Goal: Task Accomplishment & Management: Manage account settings

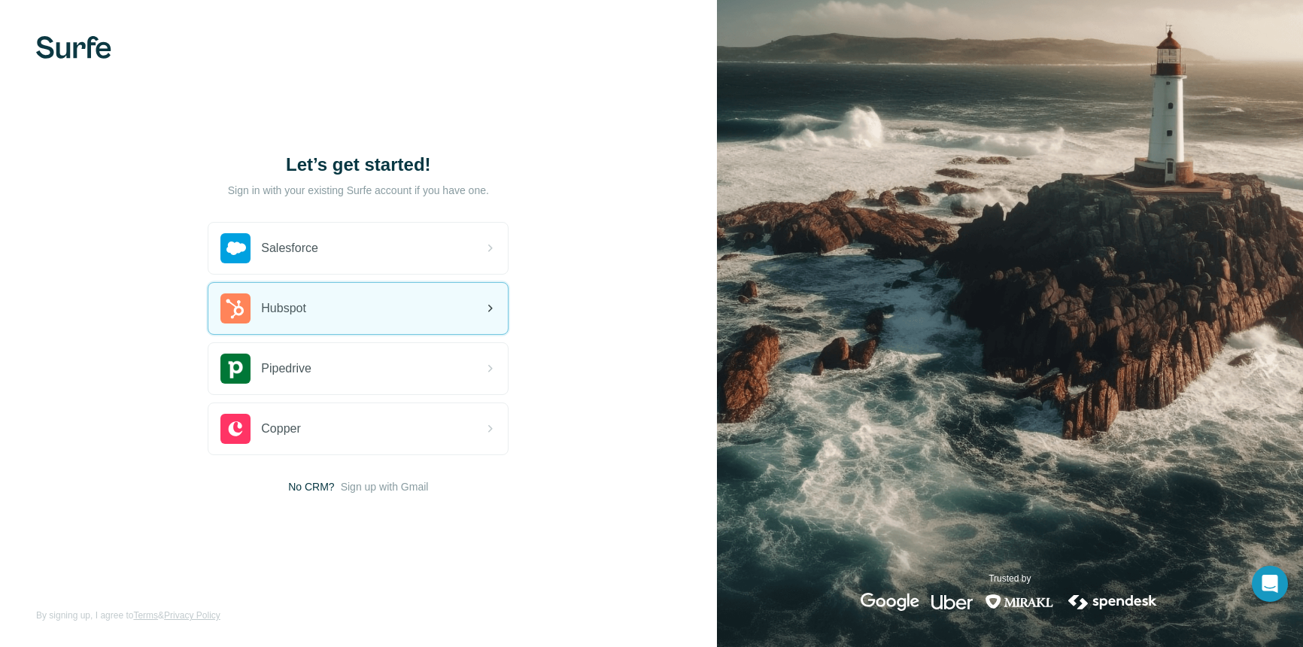
click at [268, 308] on span "Hubspot" at bounding box center [283, 309] width 45 height 18
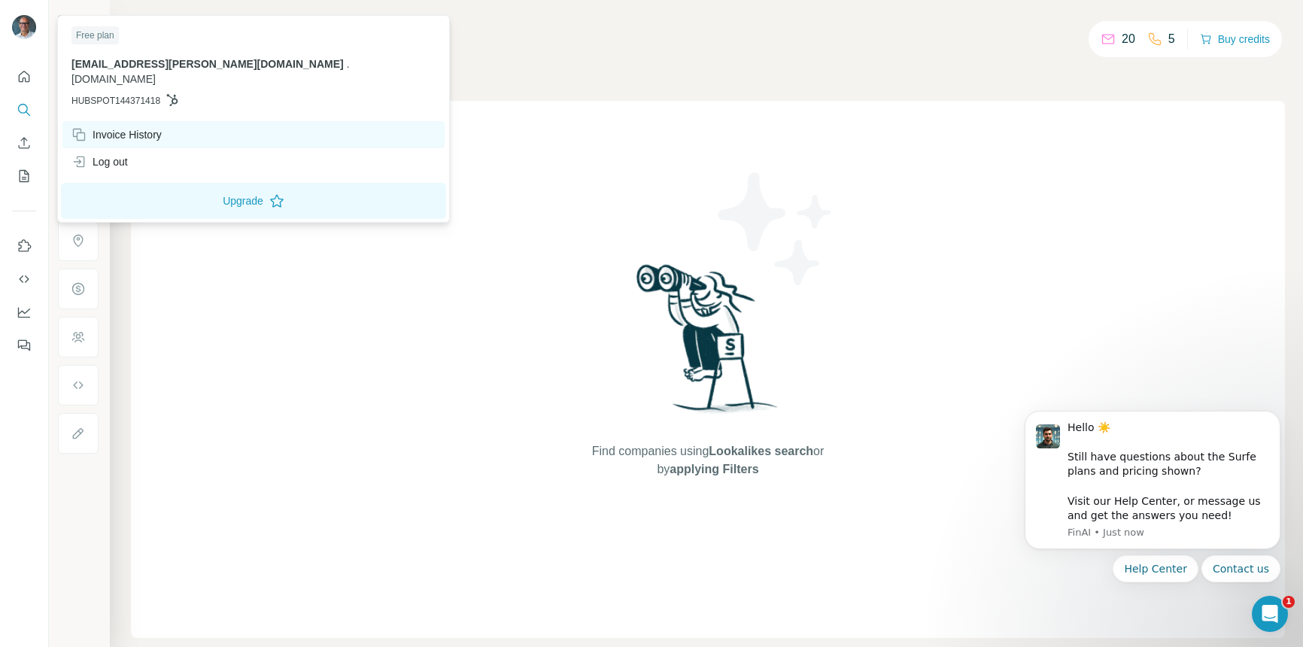
click at [108, 127] on div "Invoice History" at bounding box center [116, 134] width 90 height 15
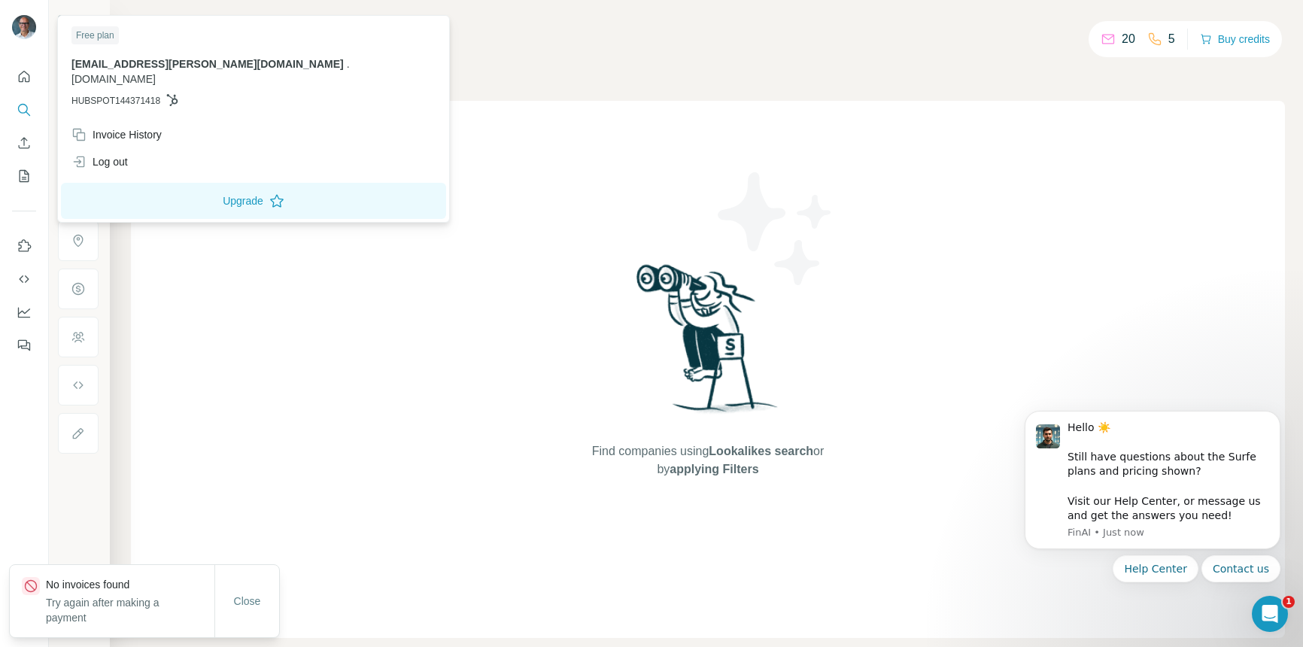
click at [27, 27] on img at bounding box center [24, 27] width 24 height 24
